Goal: Find contact information: Find contact information

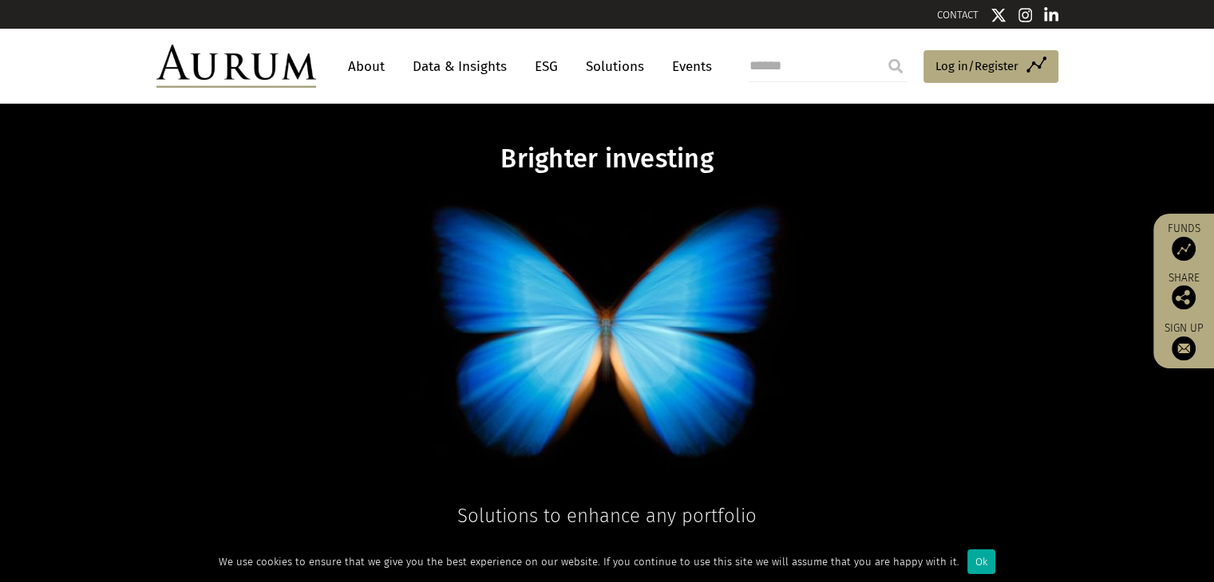
click at [357, 65] on link "About" at bounding box center [366, 67] width 53 height 30
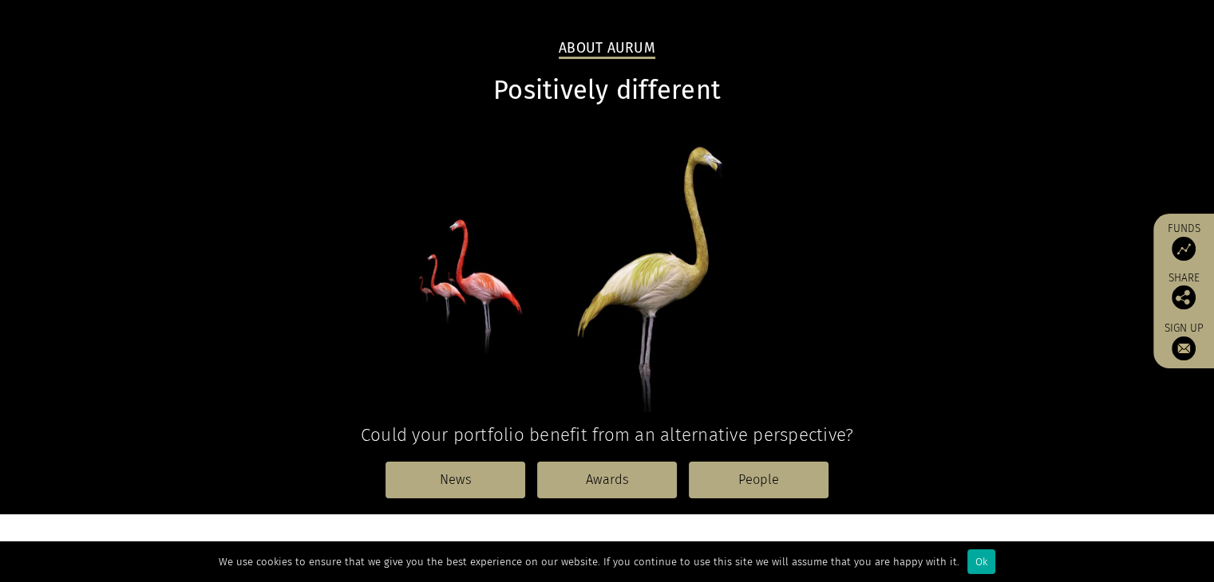
scroll to position [319, 0]
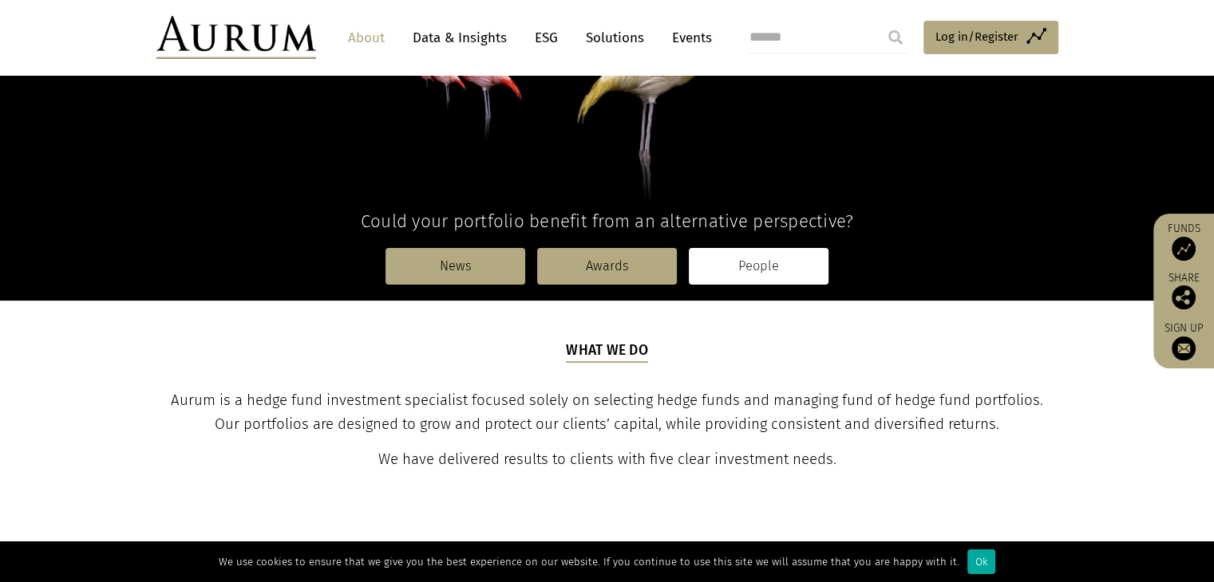
click at [748, 264] on link "People" at bounding box center [759, 266] width 140 height 37
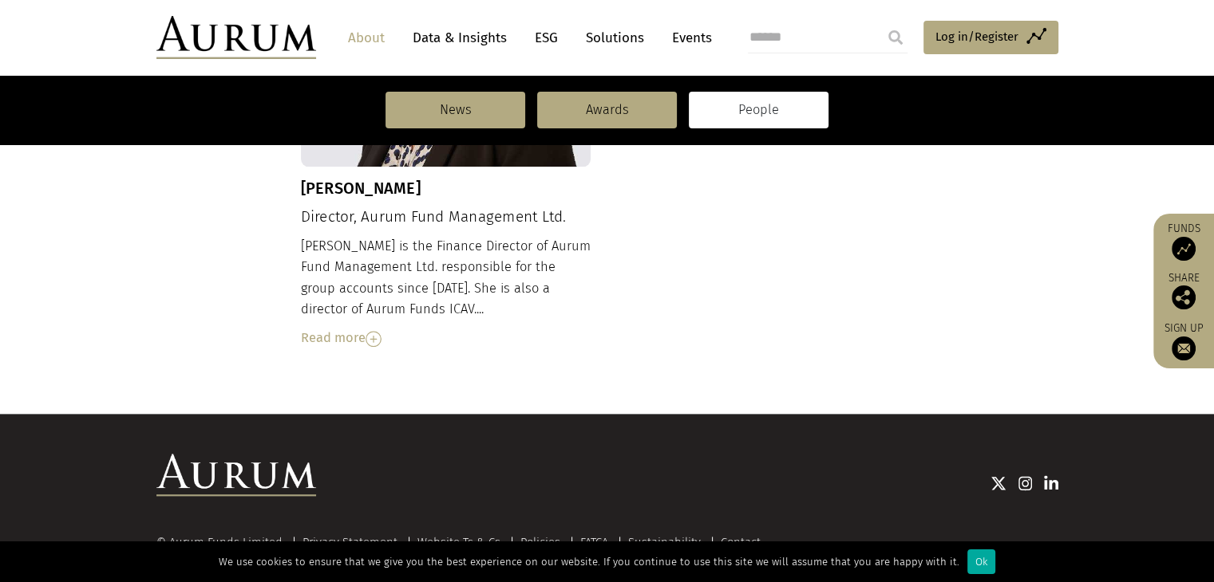
scroll to position [1877, 0]
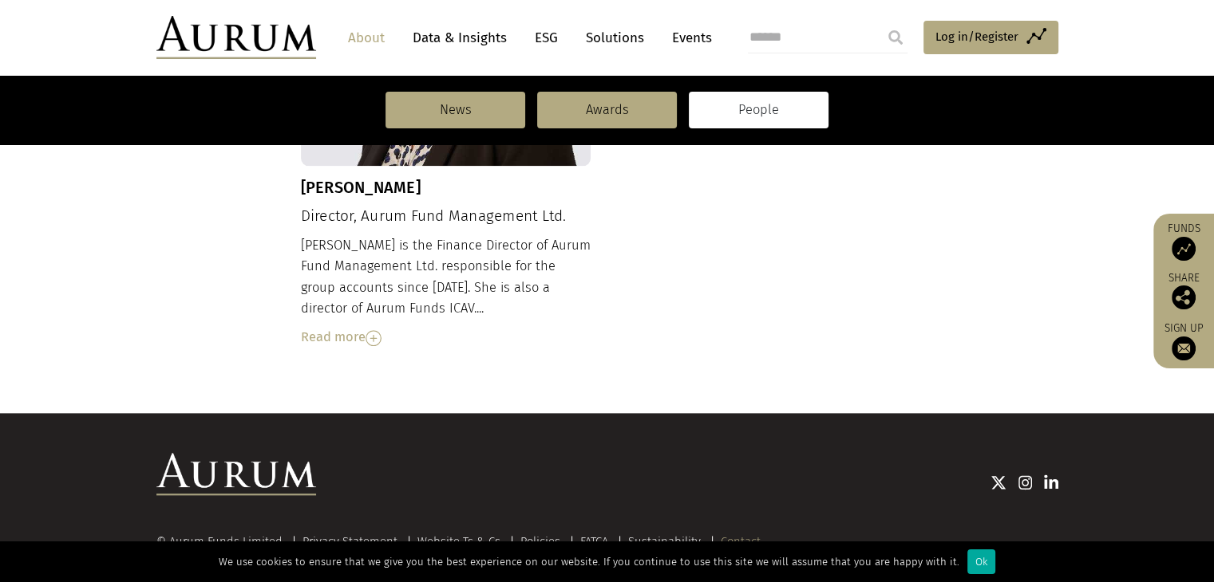
click at [743, 535] on link "Contact" at bounding box center [740, 542] width 40 height 14
